Goal: Information Seeking & Learning: Learn about a topic

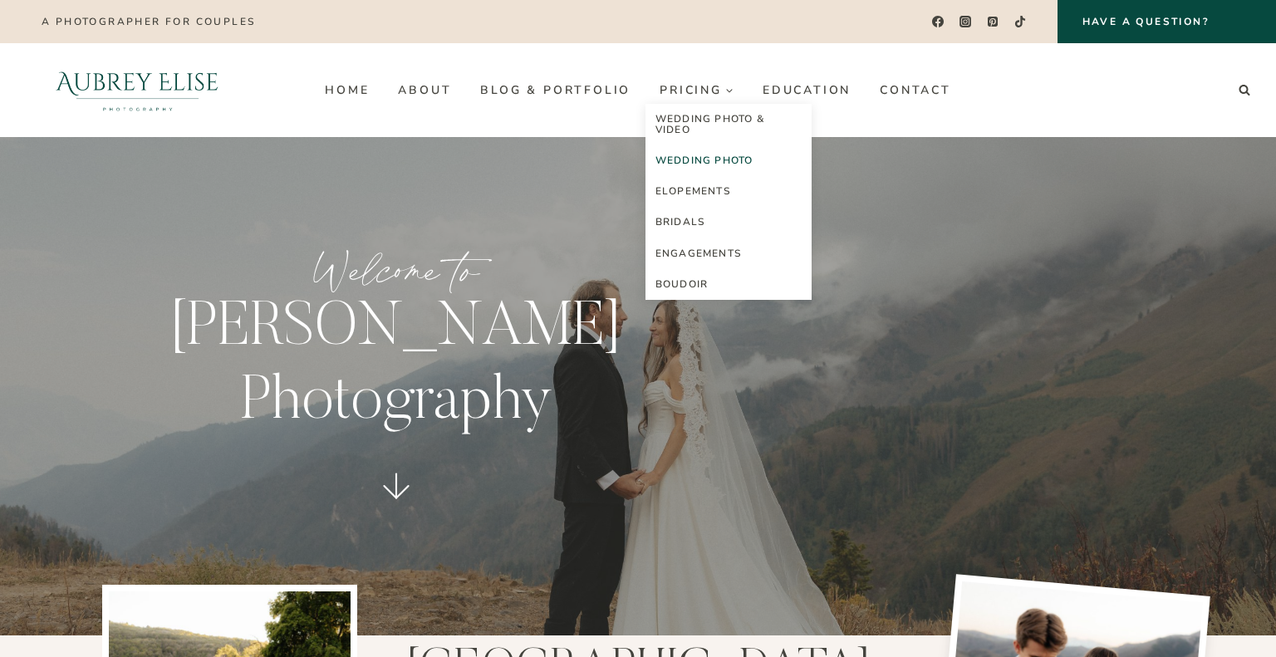
click at [726, 155] on link "Wedding Photo" at bounding box center [728, 160] width 166 height 31
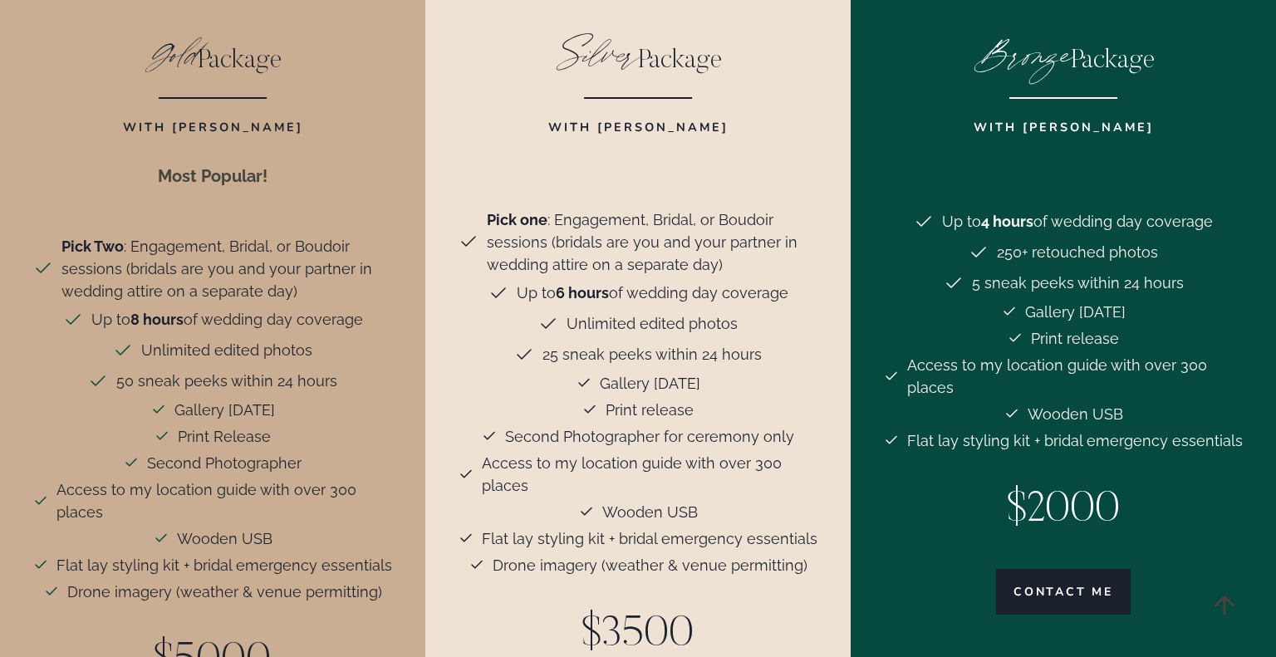
scroll to position [3620, 0]
drag, startPoint x: 130, startPoint y: 582, endPoint x: 297, endPoint y: 585, distance: 167.0
click at [297, 631] on p "$5000" at bounding box center [213, 662] width 360 height 62
click at [566, 527] on span "Flat lay styling kit + bridal emergency essentials" at bounding box center [650, 538] width 336 height 22
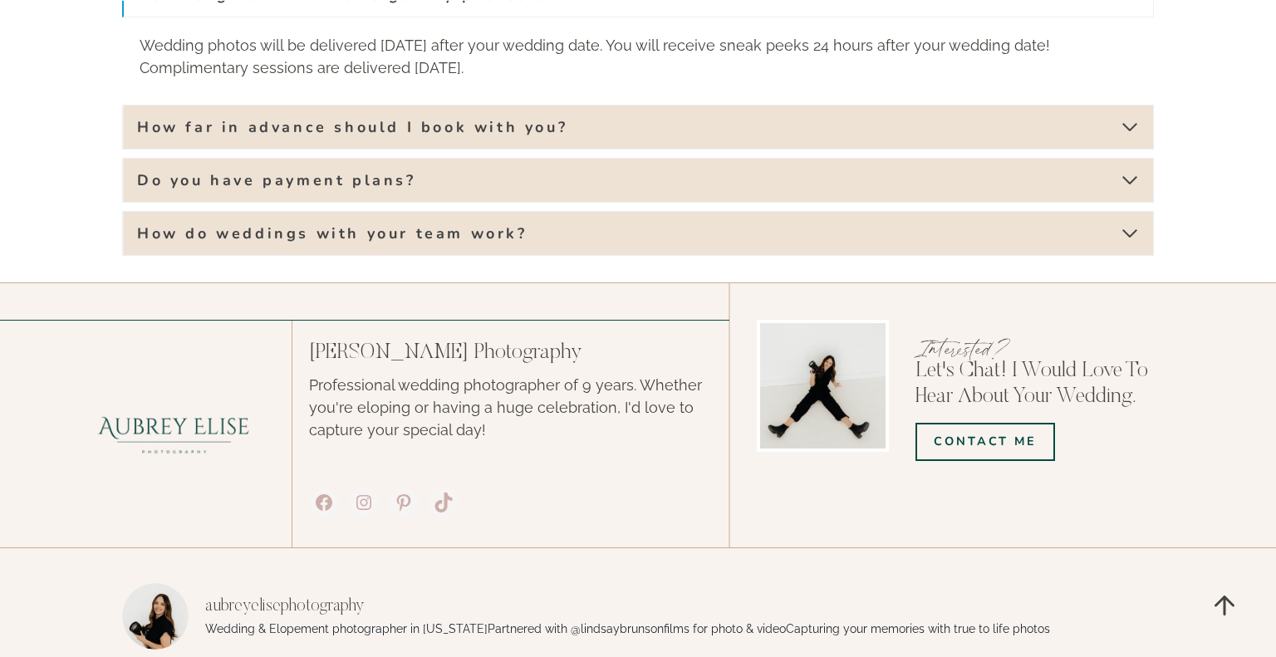
scroll to position [6523, 0]
